Goal: Check status

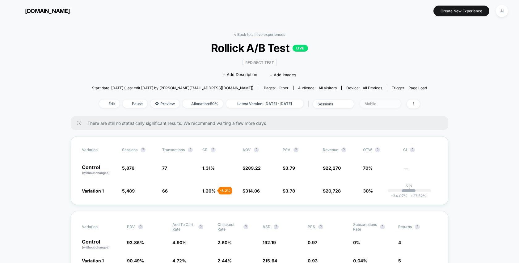
click at [400, 106] on span "Mobile" at bounding box center [380, 103] width 41 height 8
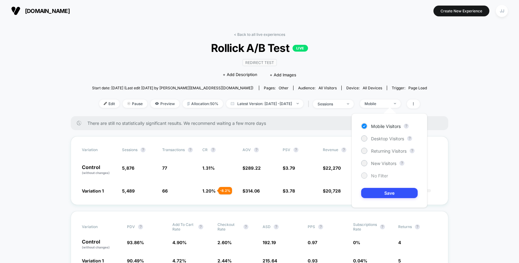
click at [384, 176] on span "No Filter" at bounding box center [379, 175] width 17 height 5
click at [387, 188] on button "Save" at bounding box center [389, 193] width 56 height 10
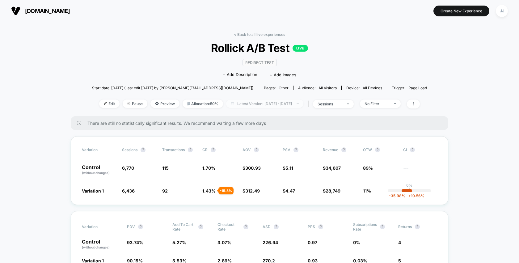
click at [280, 101] on span "Latest Version: [DATE] - [DATE]" at bounding box center [264, 103] width 77 height 8
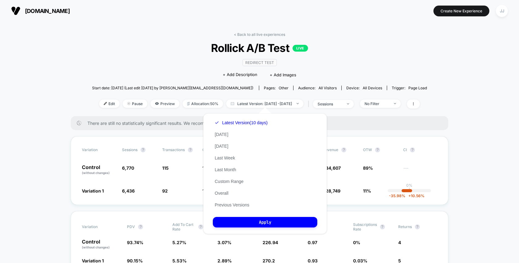
click at [228, 136] on div "Latest Version (10 days) [DATE] [DATE] Last Week Last Month Custom Range Overal…" at bounding box center [241, 164] width 56 height 94
click at [224, 133] on button "[DATE]" at bounding box center [221, 135] width 17 height 6
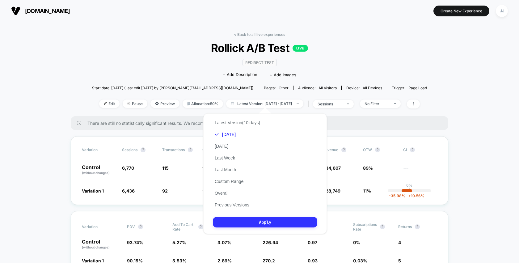
click at [261, 225] on button "Apply" at bounding box center [265, 222] width 104 height 10
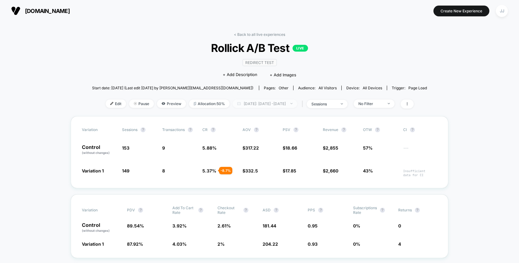
click at [278, 100] on span "[DATE]: [DATE] - [DATE]" at bounding box center [264, 103] width 65 height 8
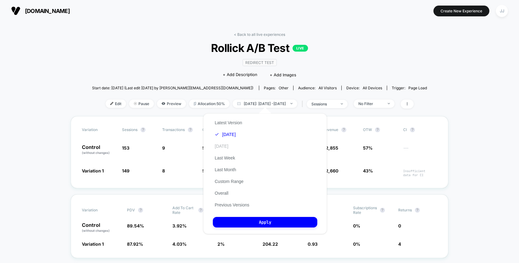
click at [221, 147] on button "[DATE]" at bounding box center [221, 146] width 17 height 6
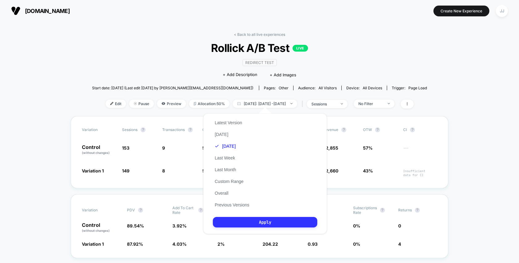
click at [232, 222] on button "Apply" at bounding box center [265, 222] width 104 height 10
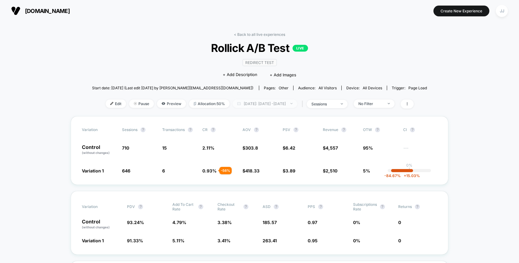
click at [293, 103] on span "[DATE]: [DATE] - [DATE]" at bounding box center [264, 103] width 65 height 8
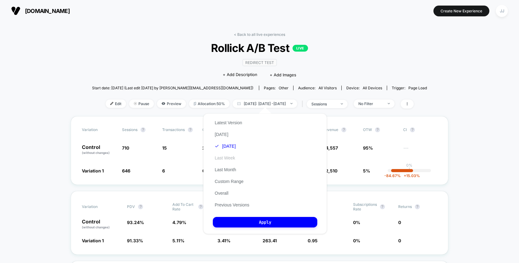
click at [232, 158] on button "Last Week" at bounding box center [225, 158] width 24 height 6
click at [269, 219] on button "Apply" at bounding box center [265, 222] width 104 height 10
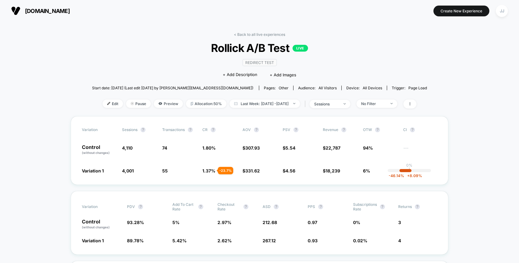
click at [257, 107] on div "Edit Pause Preview Allocation: 50% Last Week: [DATE] - [DATE] | sessions No Fil…" at bounding box center [259, 103] width 335 height 9
click at [256, 100] on span "Last Week: [DATE] - [DATE]" at bounding box center [264, 103] width 70 height 8
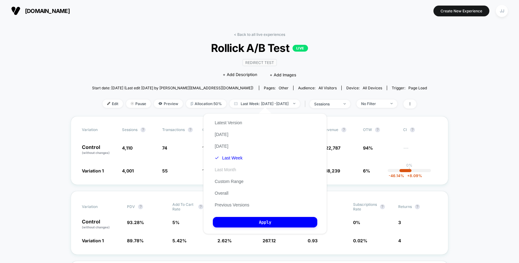
click at [218, 169] on button "Last Month" at bounding box center [225, 170] width 25 height 6
click at [248, 219] on button "Apply" at bounding box center [265, 222] width 104 height 10
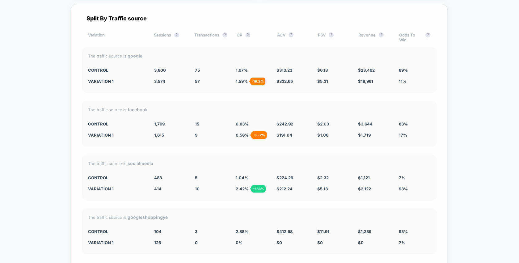
scroll to position [3233, 0]
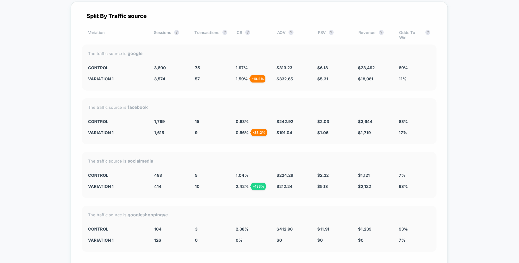
click at [103, 160] on div "The traffic source is: socialmedia" at bounding box center [259, 160] width 342 height 5
click at [118, 107] on div "The traffic source is: facebook" at bounding box center [259, 106] width 342 height 5
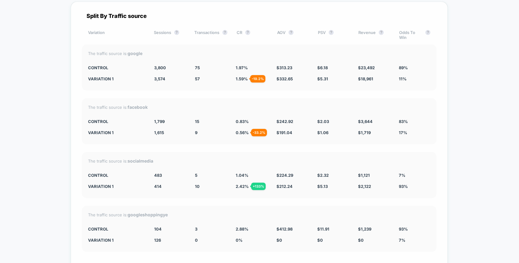
click at [118, 107] on div "The traffic source is: facebook" at bounding box center [259, 106] width 342 height 5
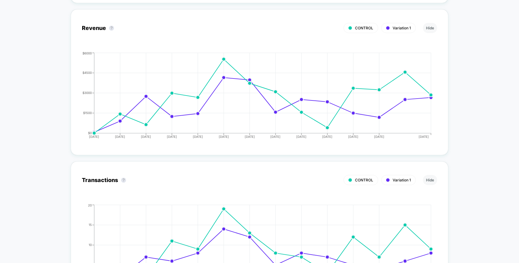
scroll to position [688, 0]
